Goal: Task Accomplishment & Management: Manage account settings

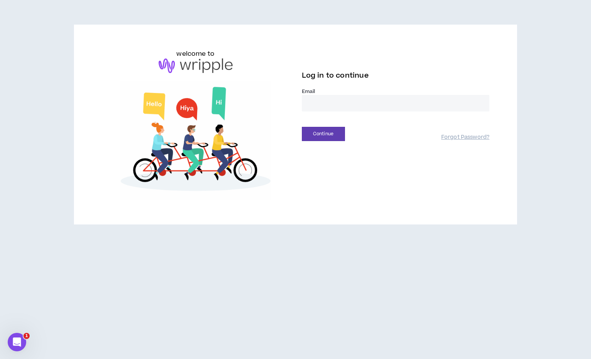
click at [338, 100] on input "email" at bounding box center [396, 103] width 188 height 17
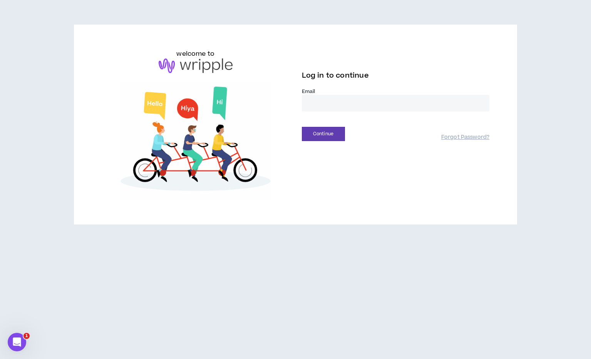
type input "**********"
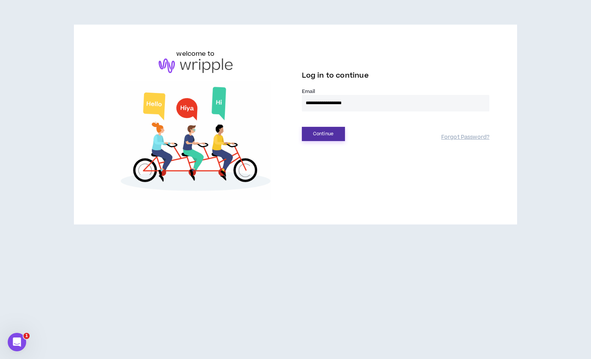
click at [332, 135] on button "Continue" at bounding box center [323, 134] width 43 height 14
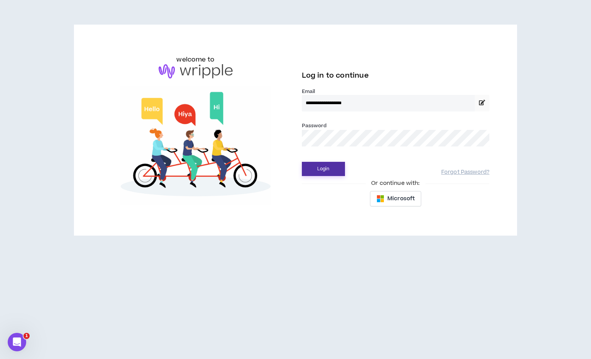
click at [335, 167] on button "Login" at bounding box center [323, 169] width 43 height 14
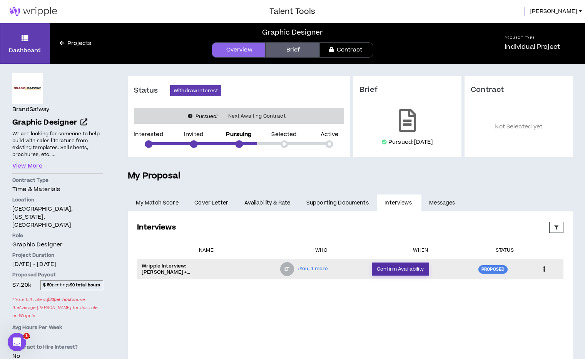
click at [411, 271] on button "Confirm Availability" at bounding box center [400, 269] width 57 height 13
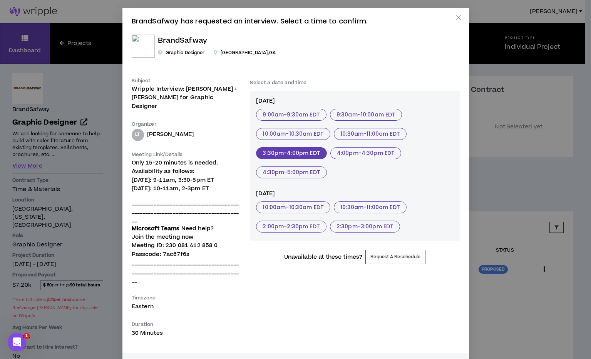
click at [304, 155] on button "3:30pm - 4:00pm EDT" at bounding box center [291, 153] width 70 height 12
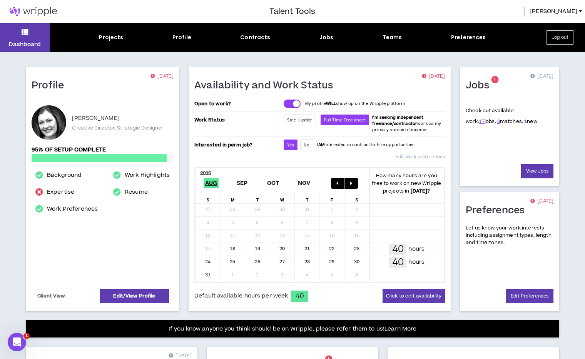
click at [524, 121] on link "1" at bounding box center [525, 121] width 3 height 7
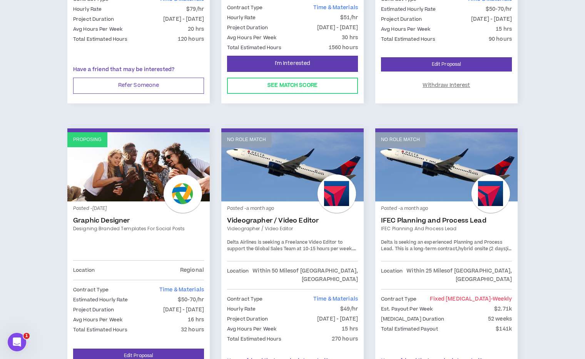
scroll to position [631, 0]
